Goal: Navigation & Orientation: Find specific page/section

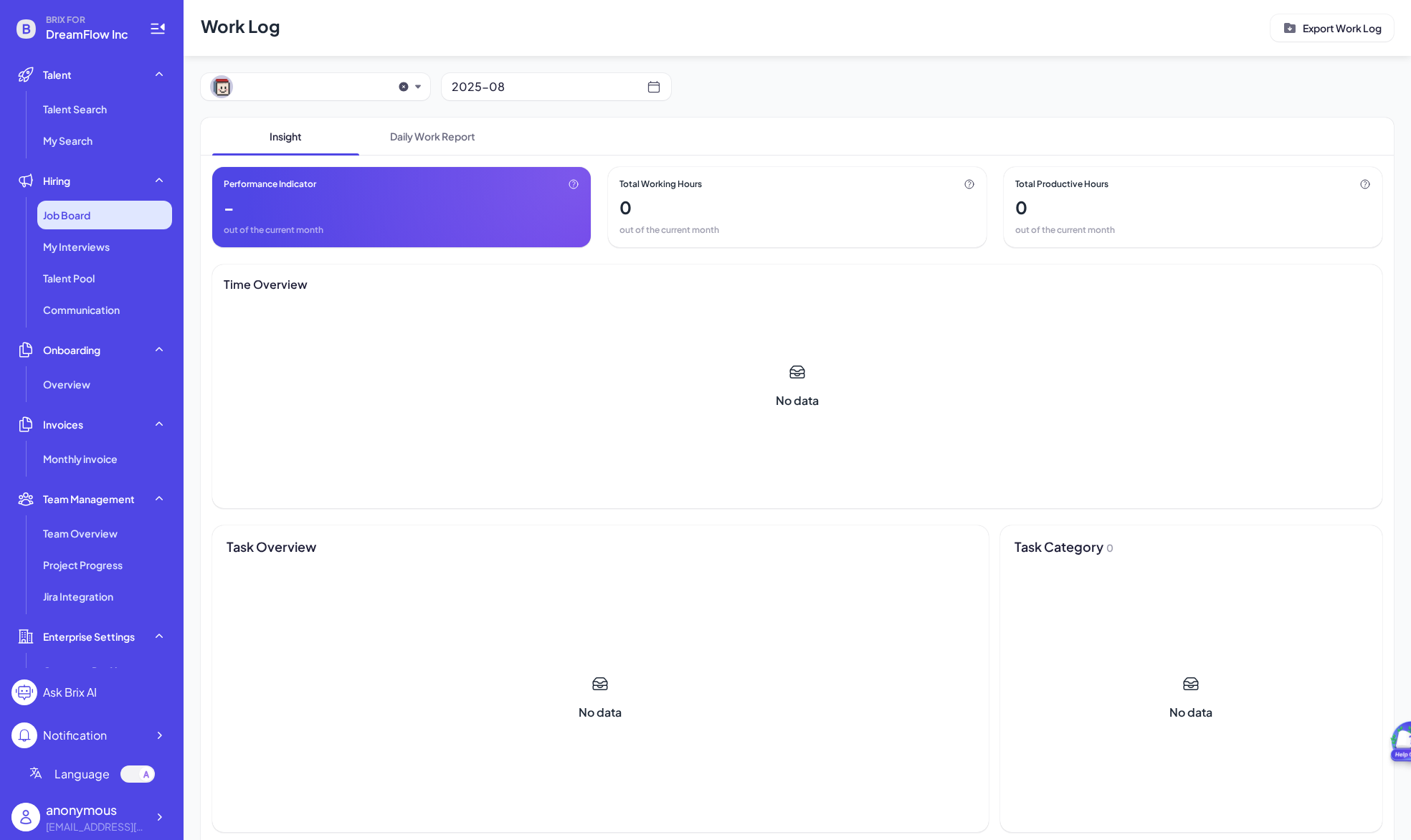
click at [96, 225] on div "Job Board" at bounding box center [104, 214] width 135 height 29
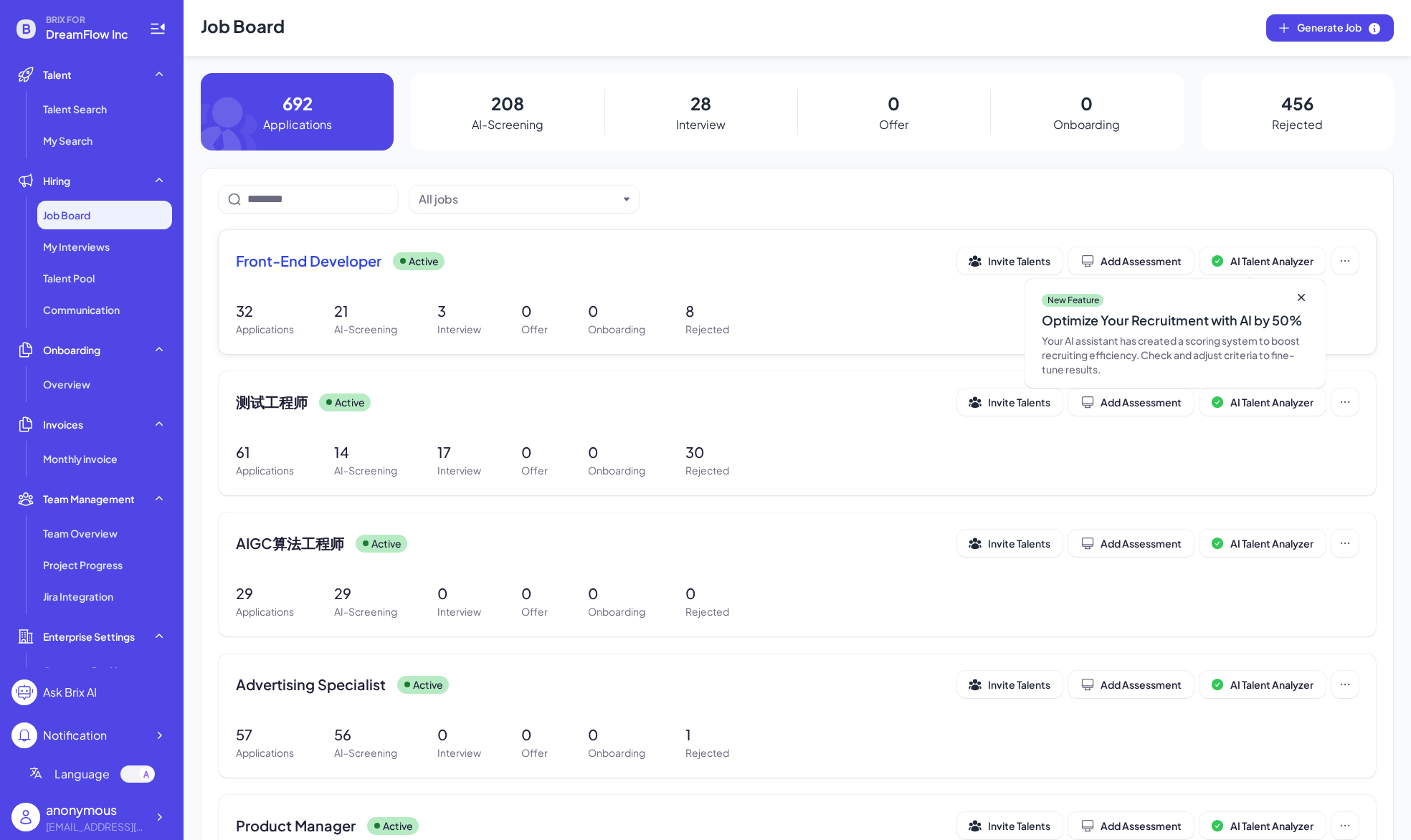
click at [298, 257] on span "Front-End Developer" at bounding box center [309, 261] width 145 height 20
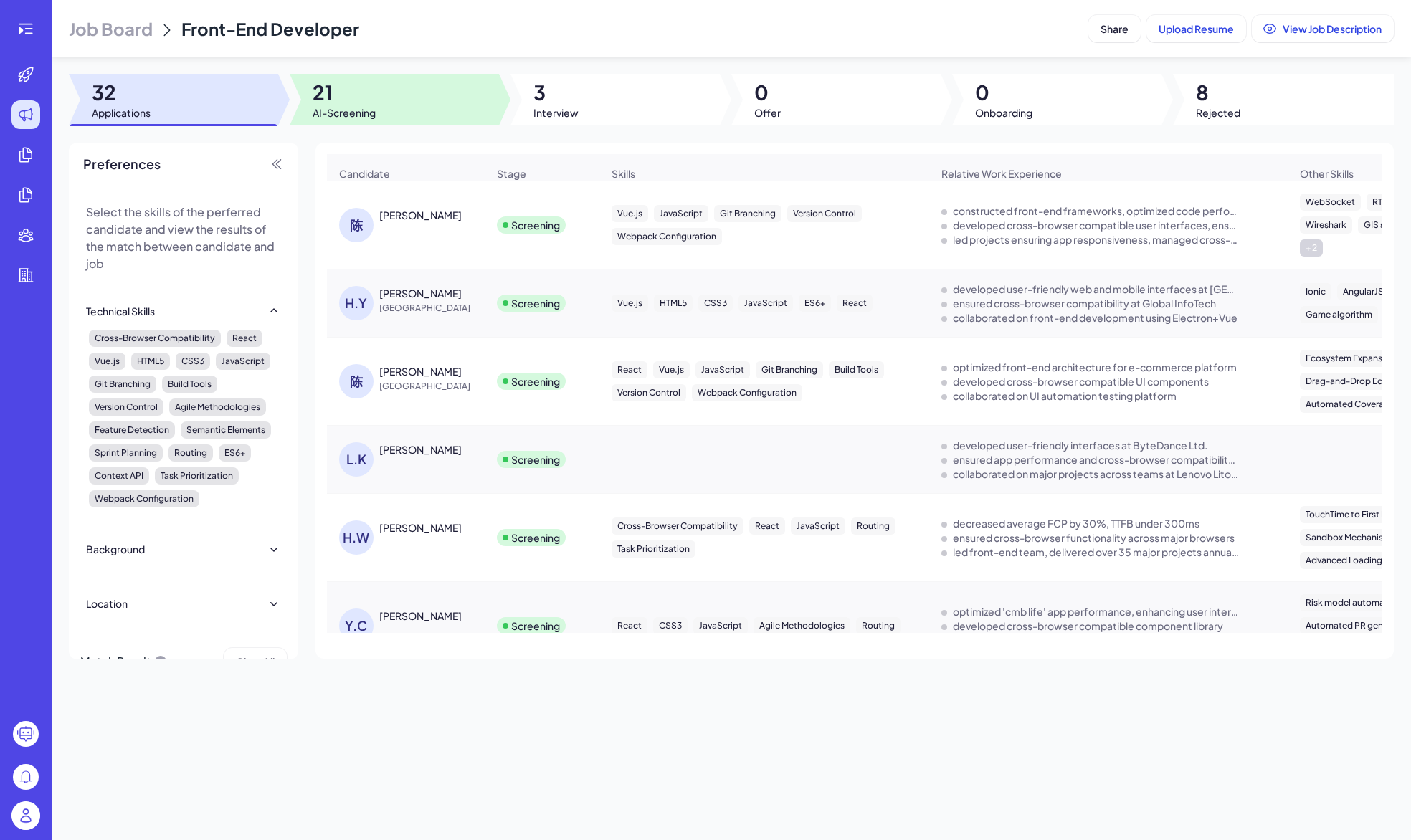
click at [350, 86] on span "21" at bounding box center [344, 93] width 63 height 26
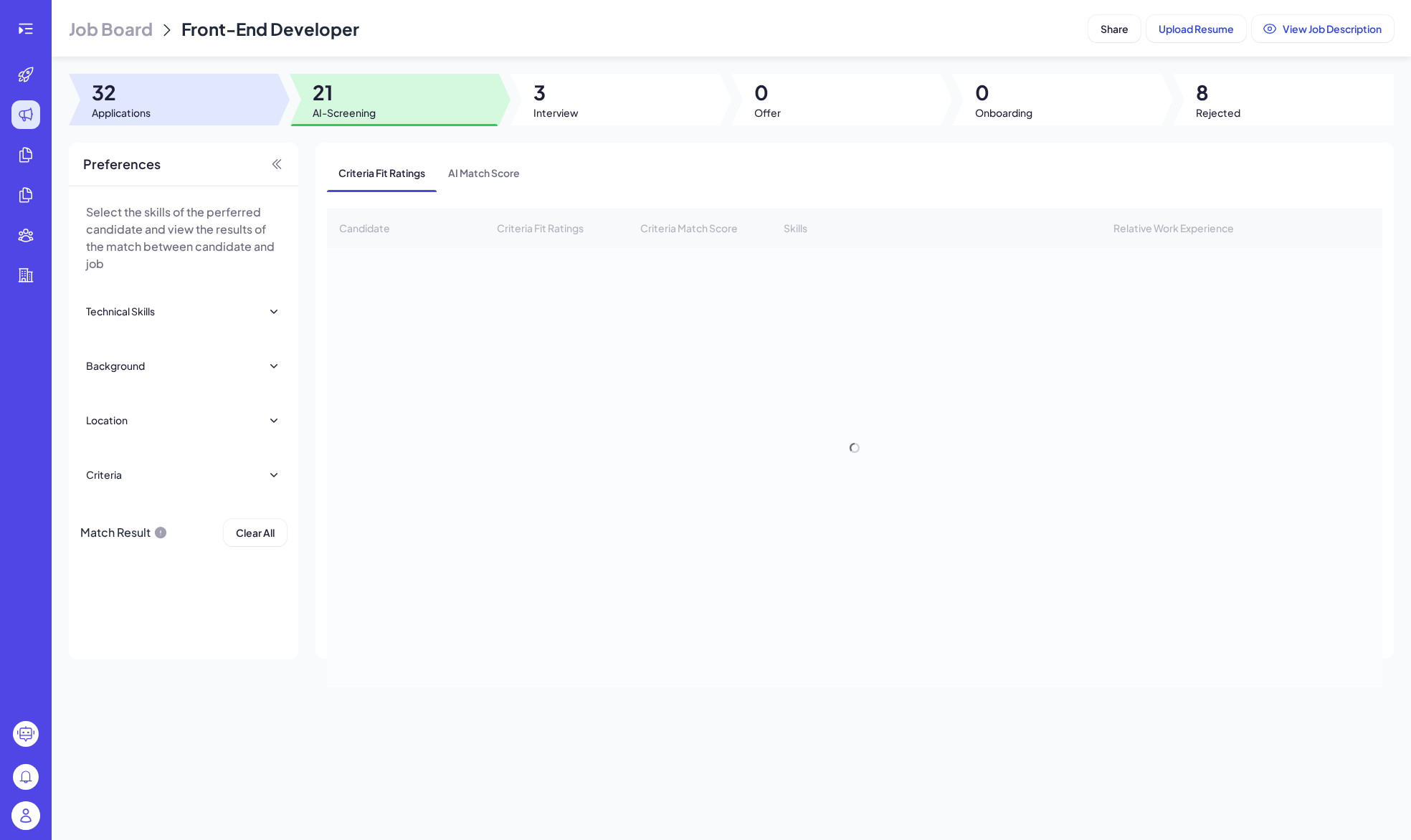
click at [178, 112] on div at bounding box center [173, 100] width 209 height 52
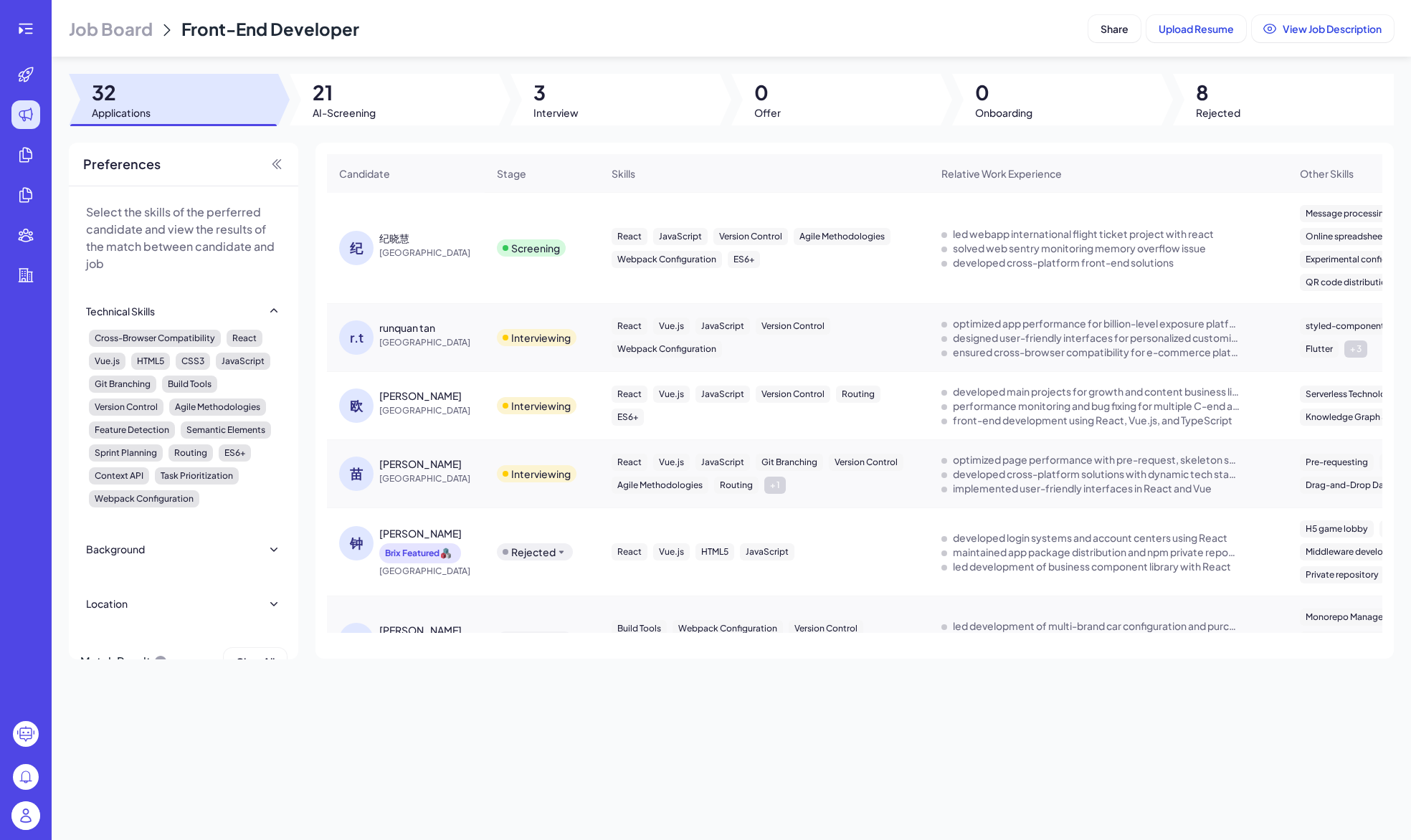
scroll to position [1637, 0]
click at [411, 389] on div "欧洋志" at bounding box center [433, 396] width 108 height 14
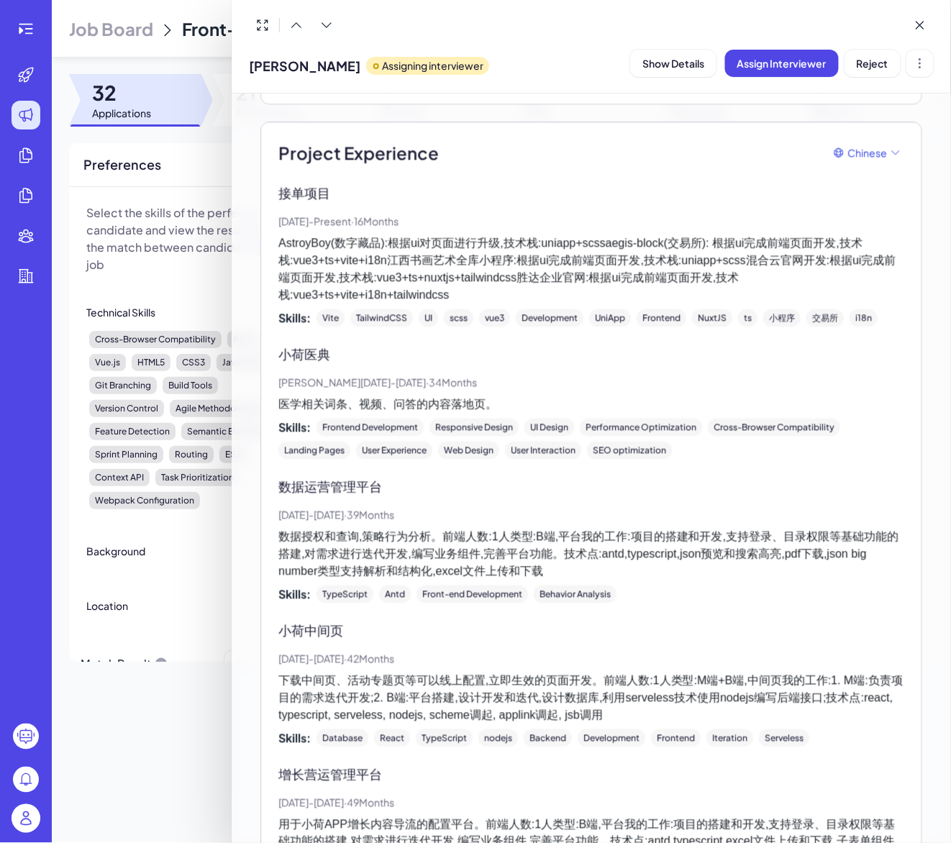
scroll to position [0, 0]
